Goal: Information Seeking & Learning: Learn about a topic

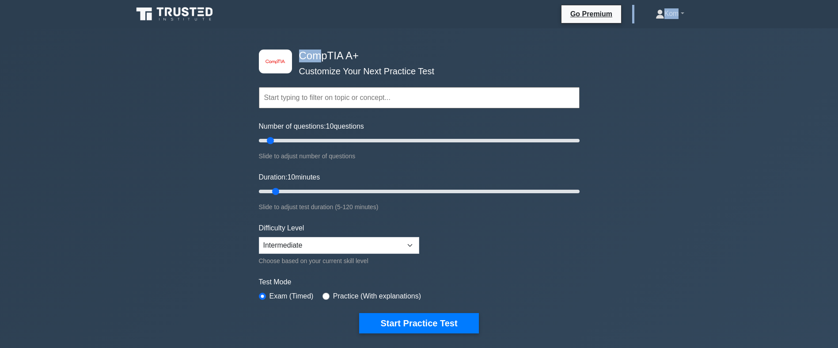
drag, startPoint x: 322, startPoint y: 49, endPoint x: 258, endPoint y: -27, distance: 99.7
click at [280, 151] on div "Slide to adjust number of questions" at bounding box center [419, 156] width 321 height 11
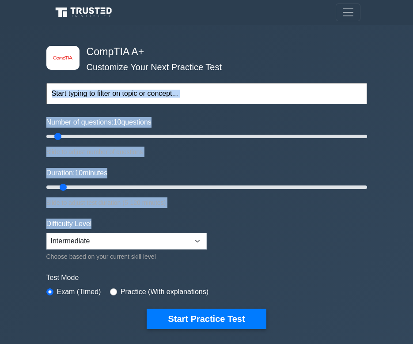
drag, startPoint x: 33, startPoint y: 46, endPoint x: 193, endPoint y: 217, distance: 234.2
click at [193, 217] on div "image/svg+xml CompTIA A+ Customize Your Next Practice Test Topics Hardware Oper…" at bounding box center [206, 285] width 413 height 520
click at [163, 194] on div "Duration: 10 minutes Slide to adjust test duration (5-120 minutes)" at bounding box center [206, 188] width 321 height 40
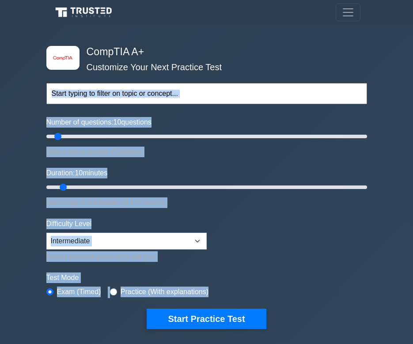
drag, startPoint x: 30, startPoint y: 29, endPoint x: 280, endPoint y: 287, distance: 359.1
click at [280, 287] on div "image/svg+xml CompTIA A+ Customize Your Next Practice Test Topics Hardware Oper…" at bounding box center [206, 285] width 413 height 520
click at [364, 144] on div "Number of questions: 10 questions Slide to adjust number of questions" at bounding box center [206, 137] width 321 height 40
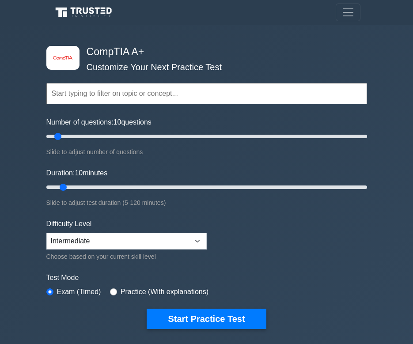
click at [116, 161] on form "Topics Hardware Operating Systems Networking Security Troubleshooting Mobile De…" at bounding box center [206, 193] width 321 height 273
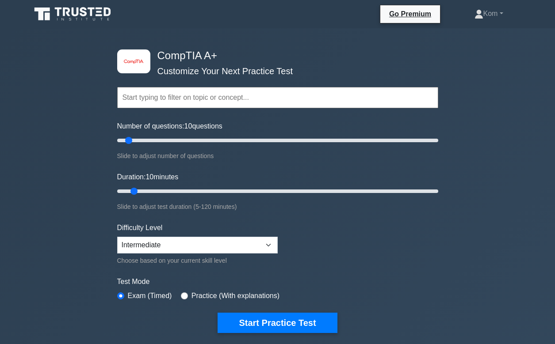
click at [376, 122] on div "Number of questions: 10 questions Slide to adjust number of questions" at bounding box center [277, 141] width 321 height 40
click at [343, 150] on div "Number of questions: 10 questions Slide to adjust number of questions" at bounding box center [277, 141] width 321 height 40
click at [114, 241] on div "image/svg+xml CompTIA A+ Customize Your Next Practice Test Topics Hardware Oper…" at bounding box center [277, 191] width 331 height 326
